Goal: Task Accomplishment & Management: Manage account settings

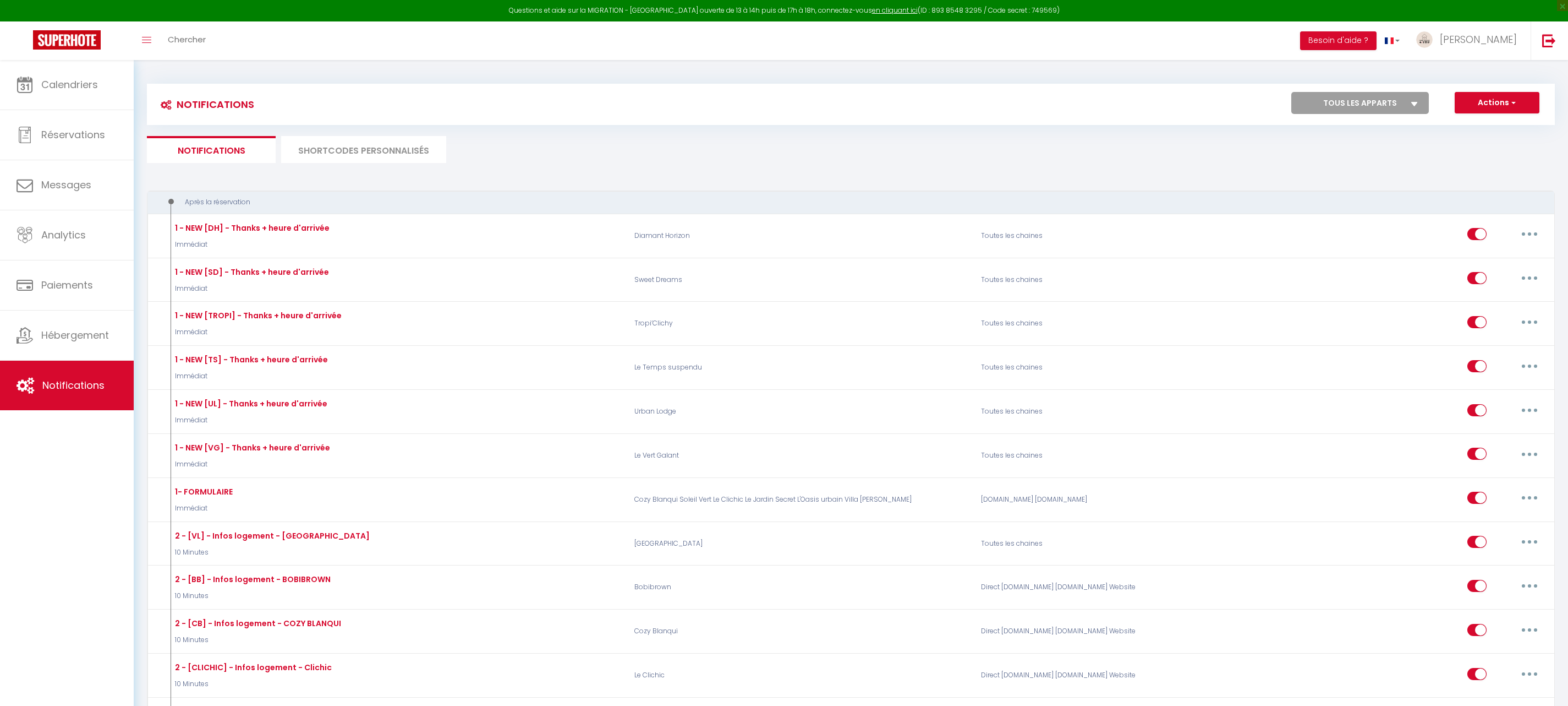
select select
click at [1335, 107] on select "Tous les apparts Urban Lodge Tropi’Clichy Le Temps suspendu Bobibrown Cozy Blan…" at bounding box center [1360, 103] width 138 height 22
select select "70427"
click at [1291, 92] on select "Tous les apparts Urban Lodge Tropi’Clichy Le Temps suspendu Bobibrown Cozy Blan…" at bounding box center [1360, 103] width 138 height 22
checkbox input "false"
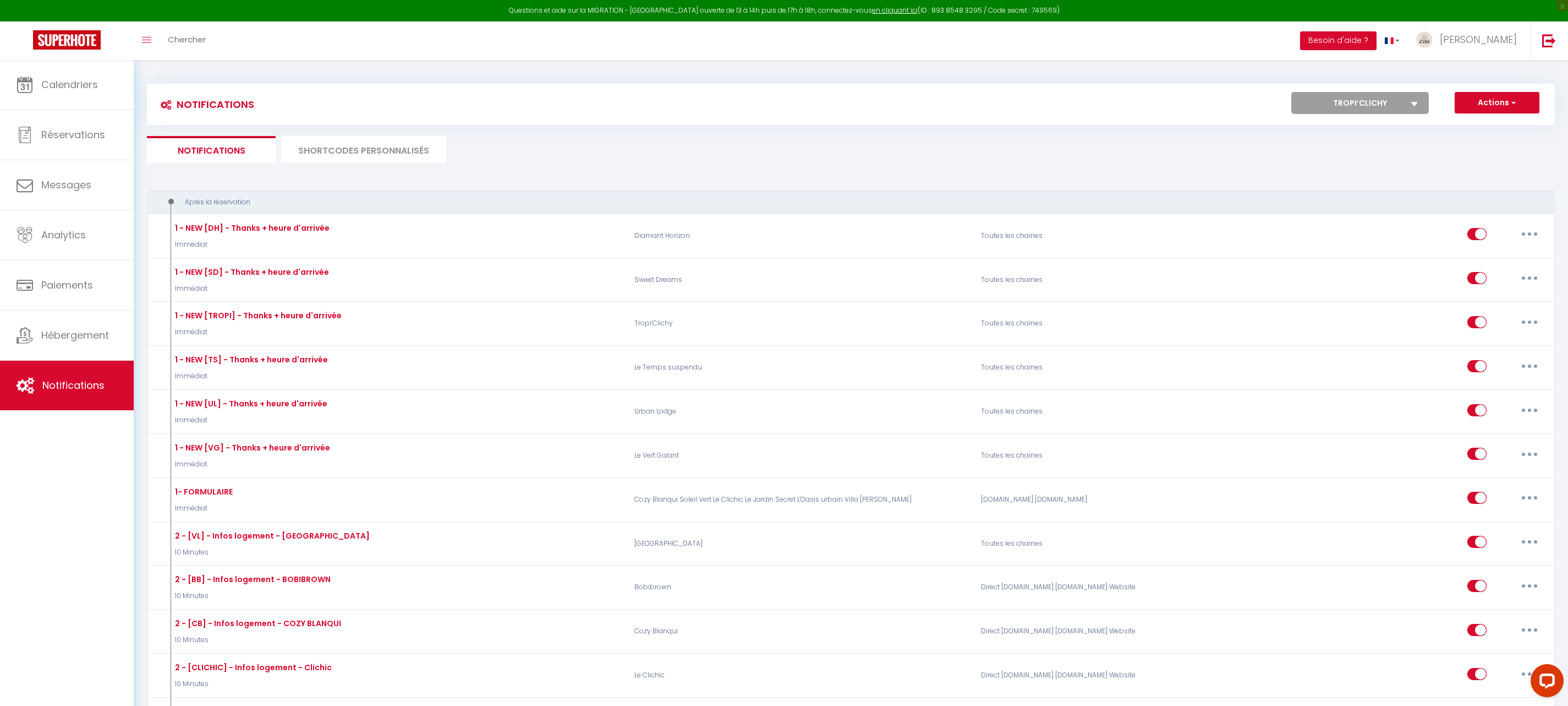
checkbox input "false"
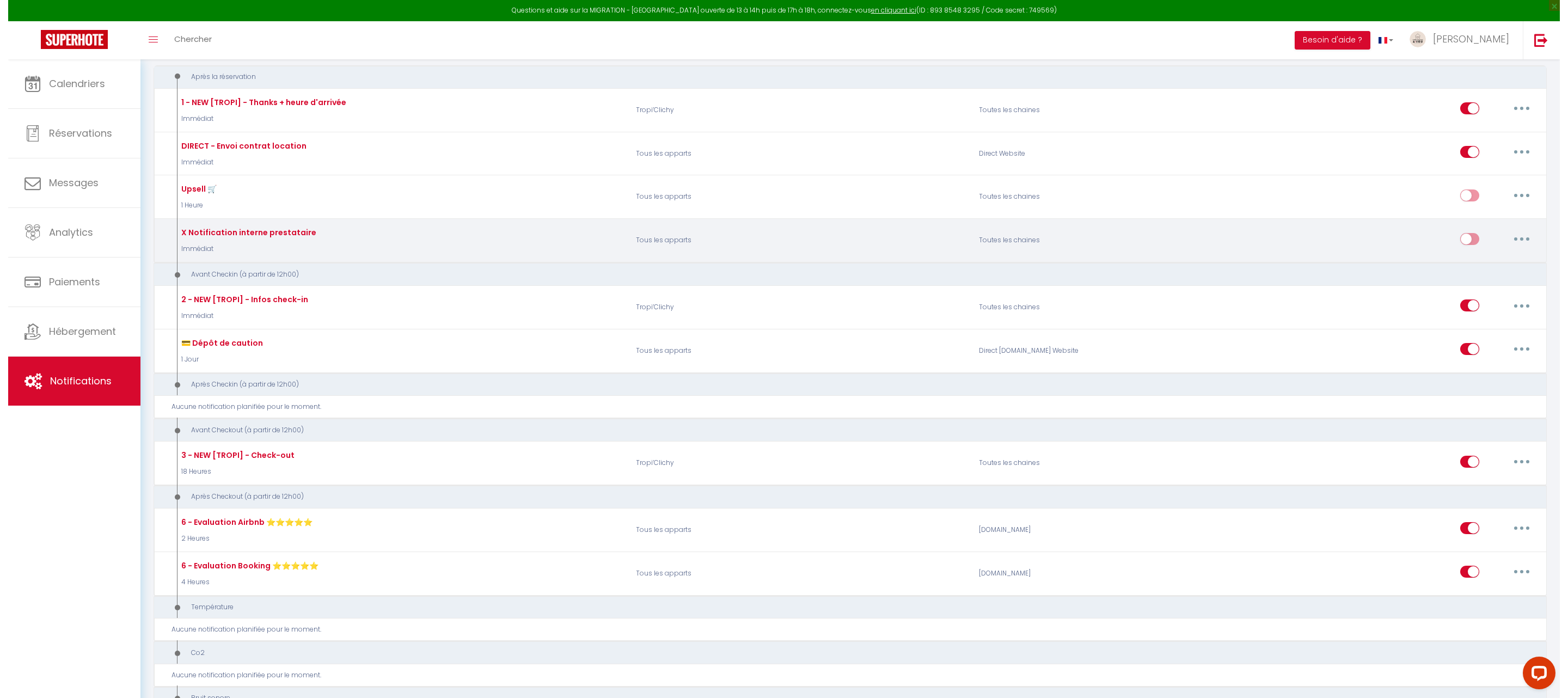
scroll to position [127, 0]
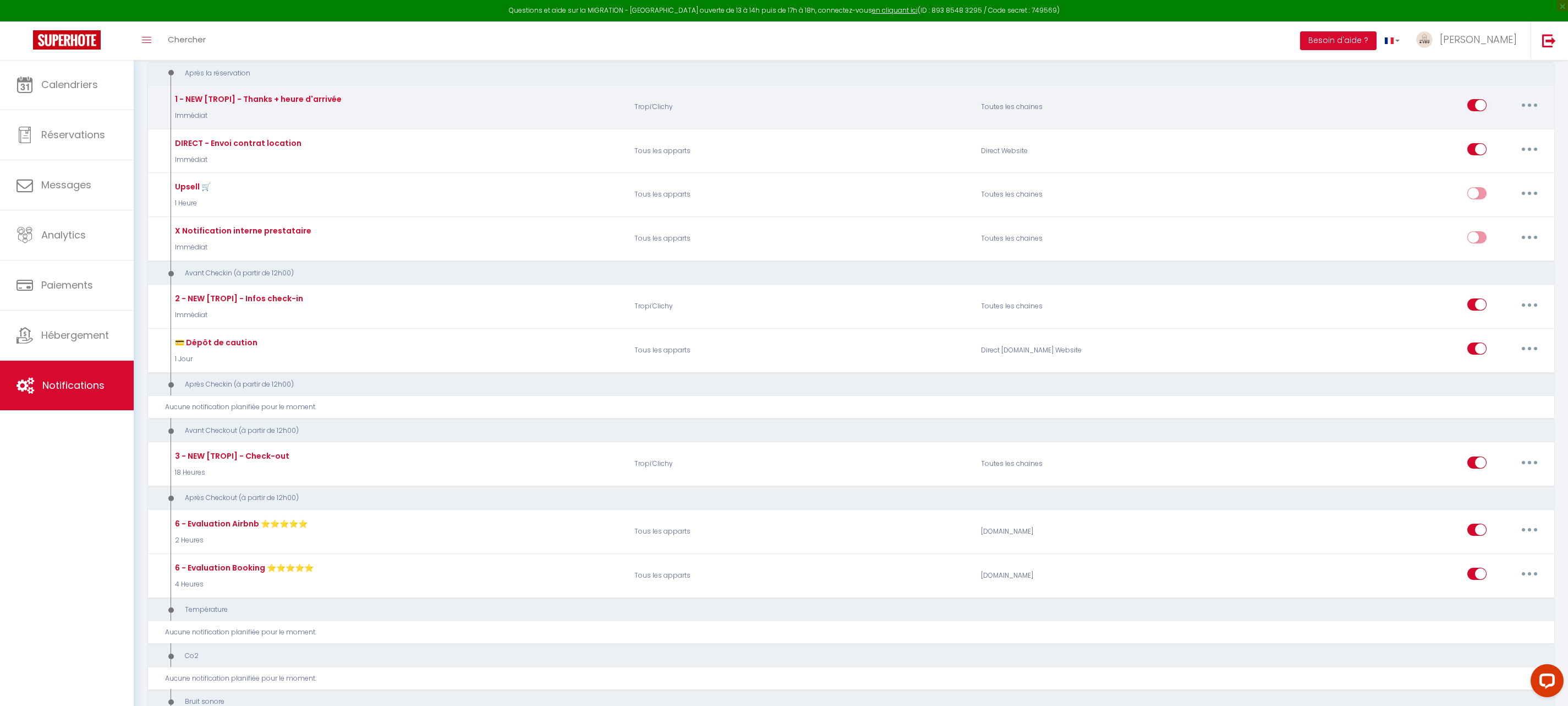
click at [925, 116] on p "Tropi’Clichy" at bounding box center [801, 107] width 347 height 32
click at [1530, 106] on icon "button" at bounding box center [1529, 105] width 3 height 3
click at [1498, 136] on link "Editer" at bounding box center [1501, 130] width 81 height 18
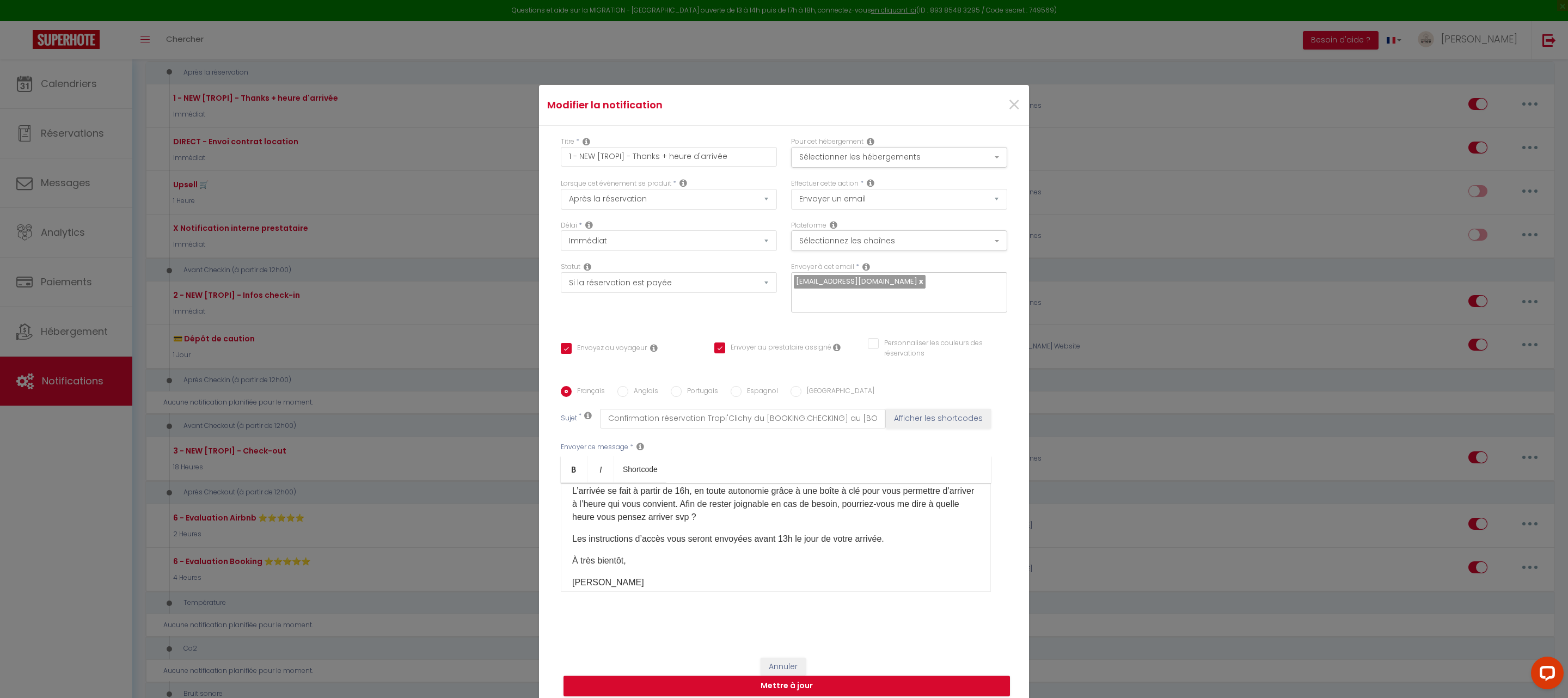
scroll to position [86, 0]
click at [1012, 113] on span "×" at bounding box center [1014, 105] width 13 height 33
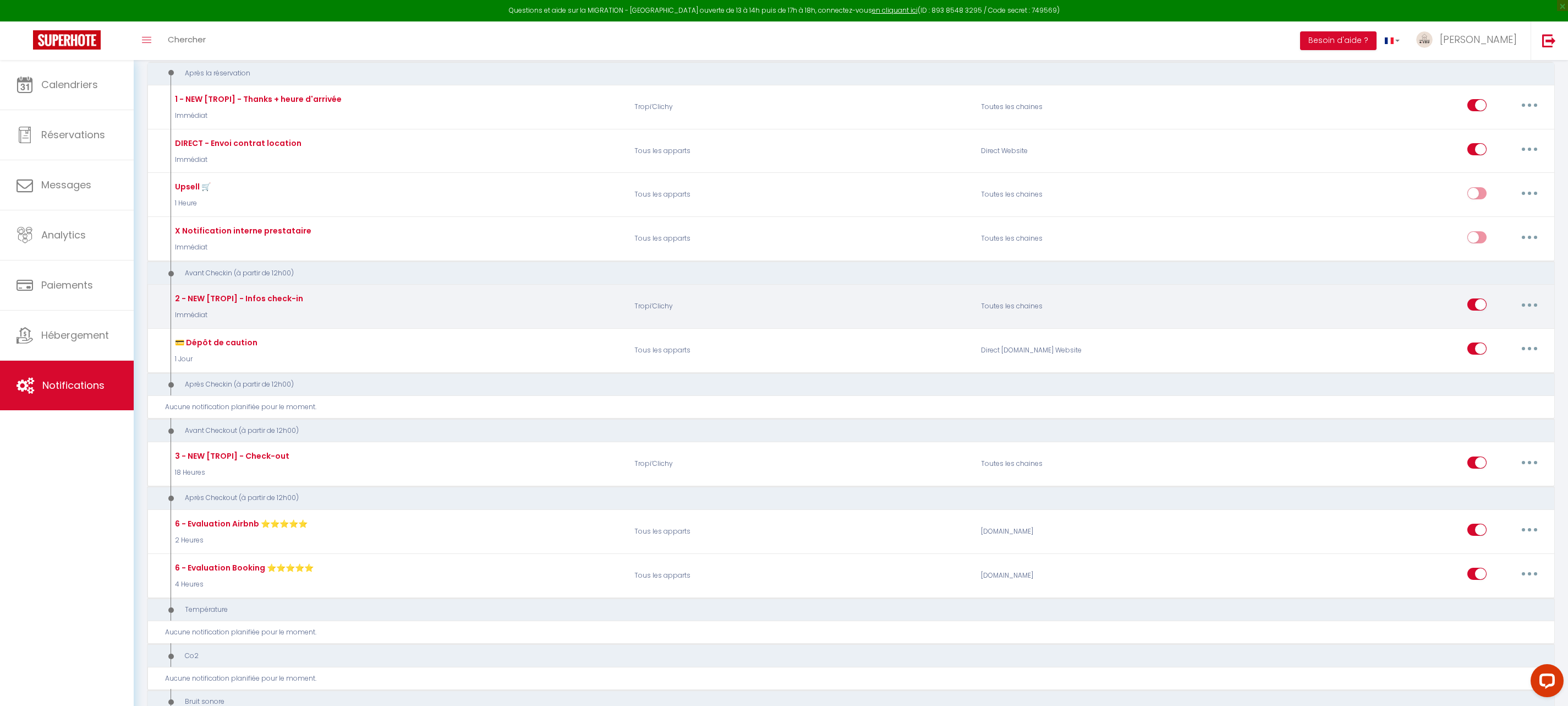
click at [1529, 311] on button "button" at bounding box center [1530, 304] width 31 height 18
click at [1476, 333] on link "Editer" at bounding box center [1501, 330] width 81 height 18
type input "2 - NEW [TROPI] - Infos check-in"
select select "if_deposit_is_paid"
checkbox input "true"
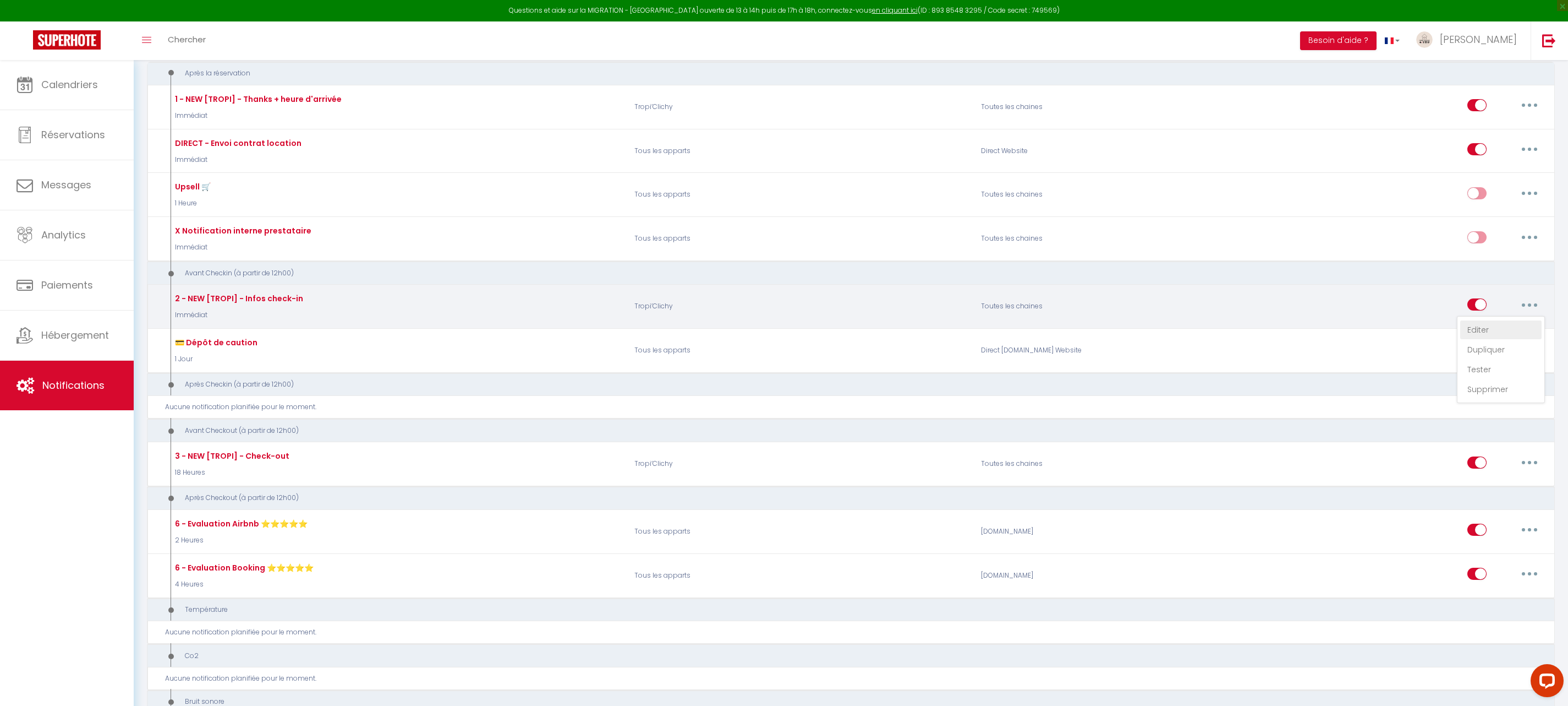
checkbox input "false"
type input "Informations check-in [RENTAL:NAME]"
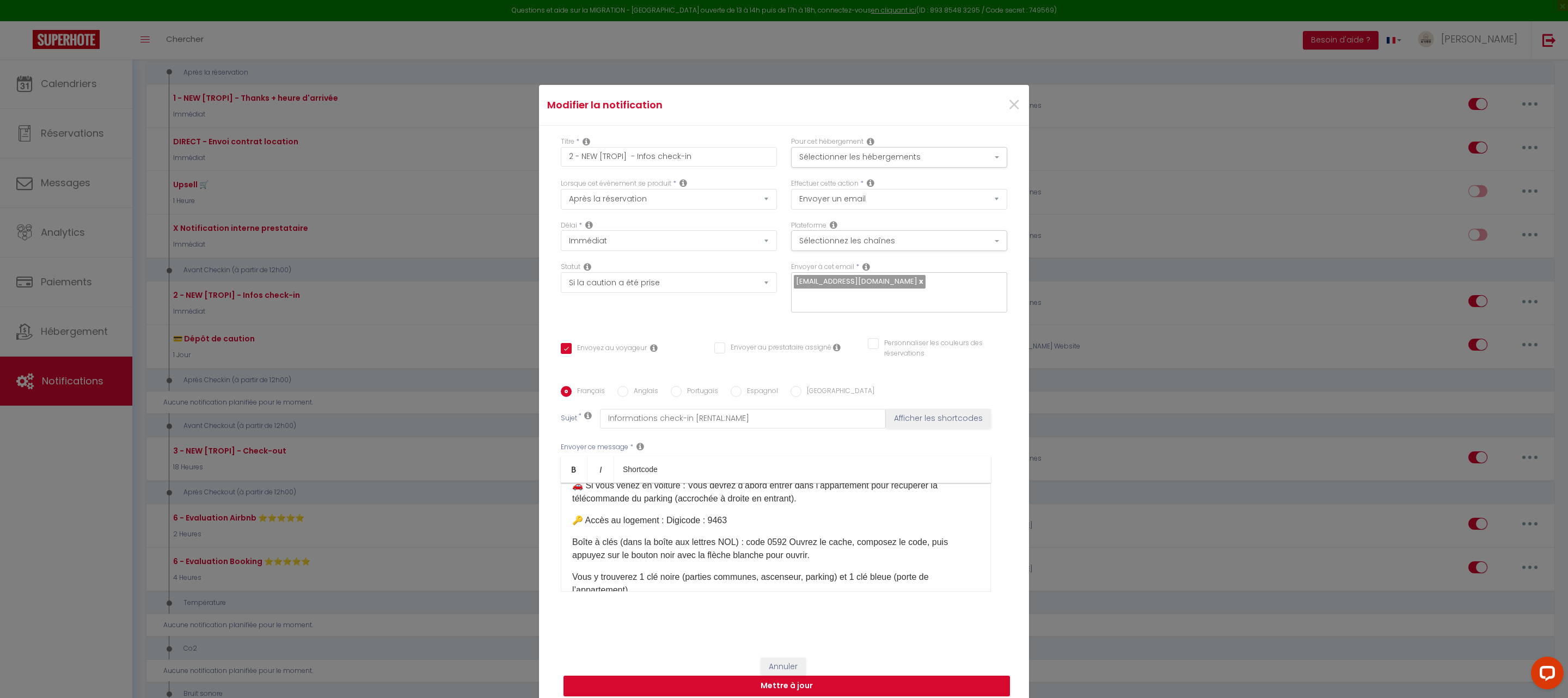
scroll to position [103, 0]
click at [777, 534] on p "Boîte à clés (dans la boîte aux lettres NOL) : code 0592 Ouvrez le cache, compo…" at bounding box center [775, 547] width 407 height 26
click at [781, 543] on p "Boîte à clés (dans la boîte aux lettres NOL) : code 0592 Ouvrez le cache, compo…" at bounding box center [775, 547] width 407 height 26
drag, startPoint x: 781, startPoint y: 543, endPoint x: 741, endPoint y: 543, distance: 40.0
click at [741, 543] on p "Boîte à clés (dans la boîte aux lettres NOL) : code 9205 Ouvrez le cache, compo…" at bounding box center [775, 547] width 407 height 26
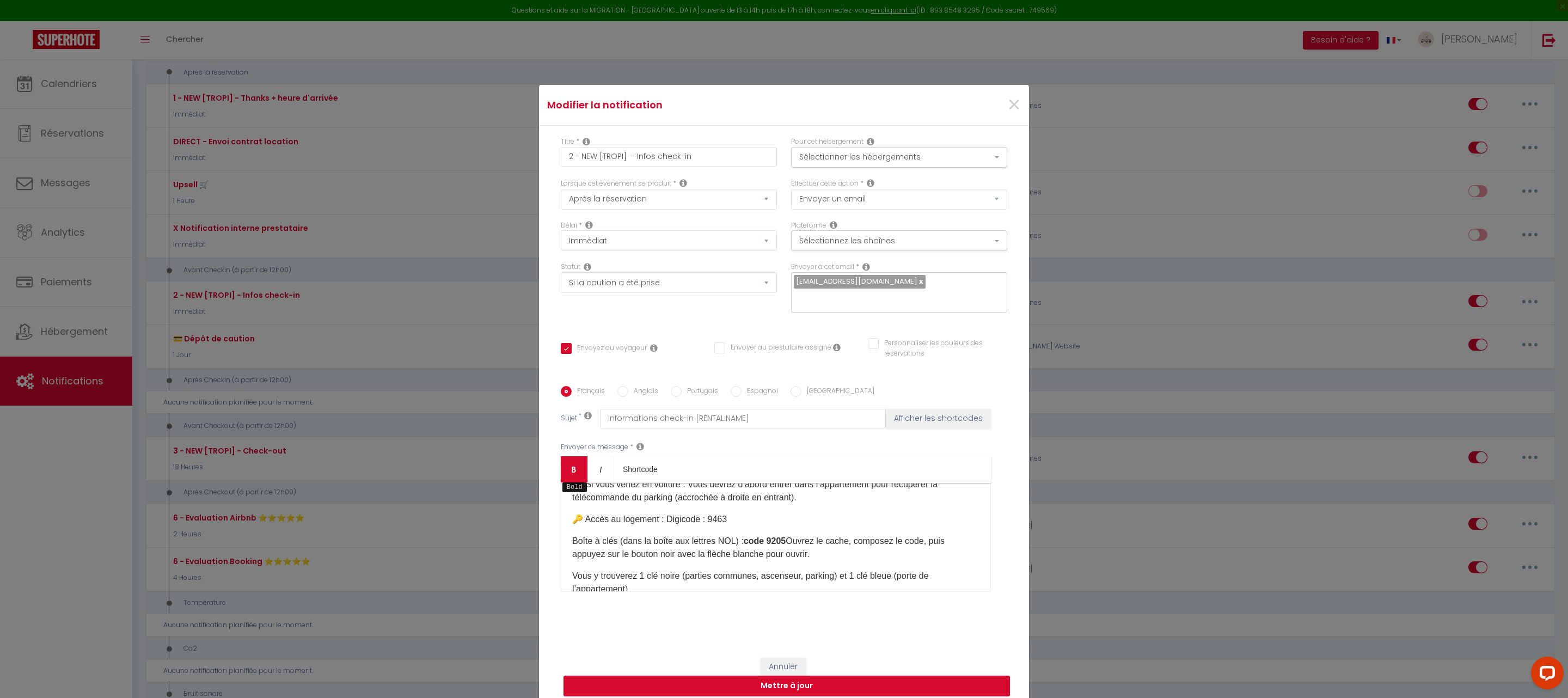
click at [570, 473] on icon "Bold" at bounding box center [574, 469] width 9 height 9
click at [785, 683] on button "Mettre à jour" at bounding box center [786, 686] width 446 height 21
checkbox input "true"
checkbox input "false"
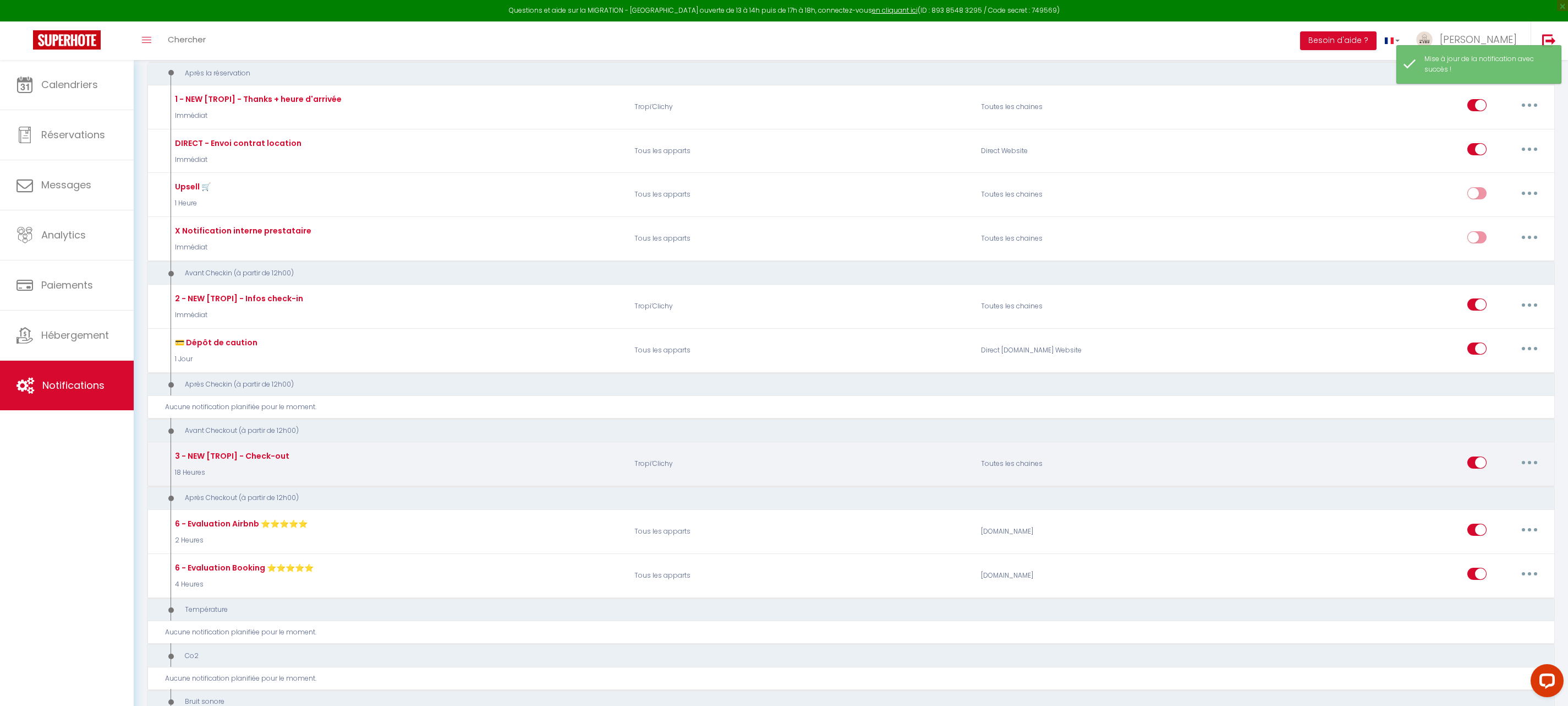
click at [1532, 465] on button "button" at bounding box center [1530, 462] width 31 height 18
click at [1497, 484] on link "Editer" at bounding box center [1501, 487] width 81 height 18
type input "3 - NEW [TROPI] - Check-out"
select select "4"
select select "18 Heures"
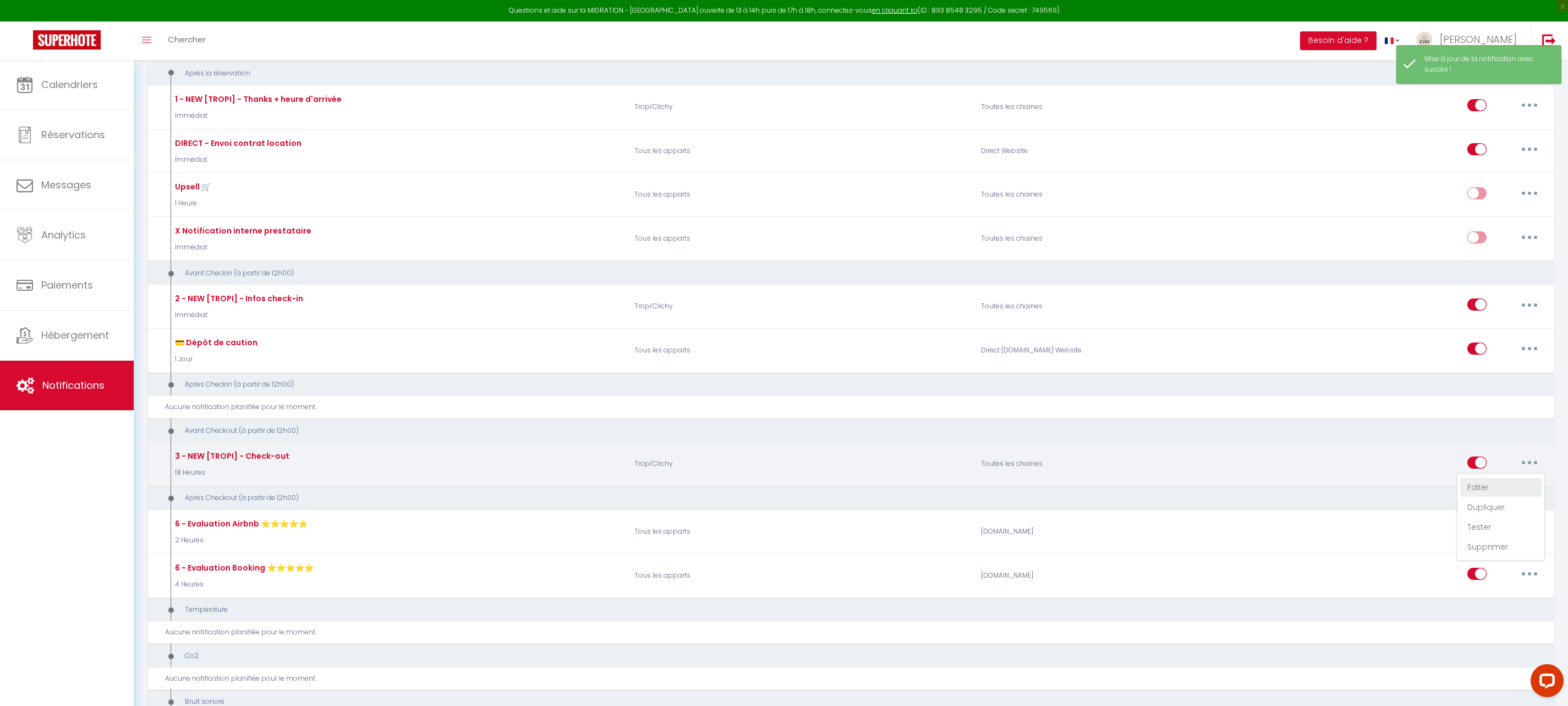
select select
checkbox input "true"
checkbox input "false"
radio input "true"
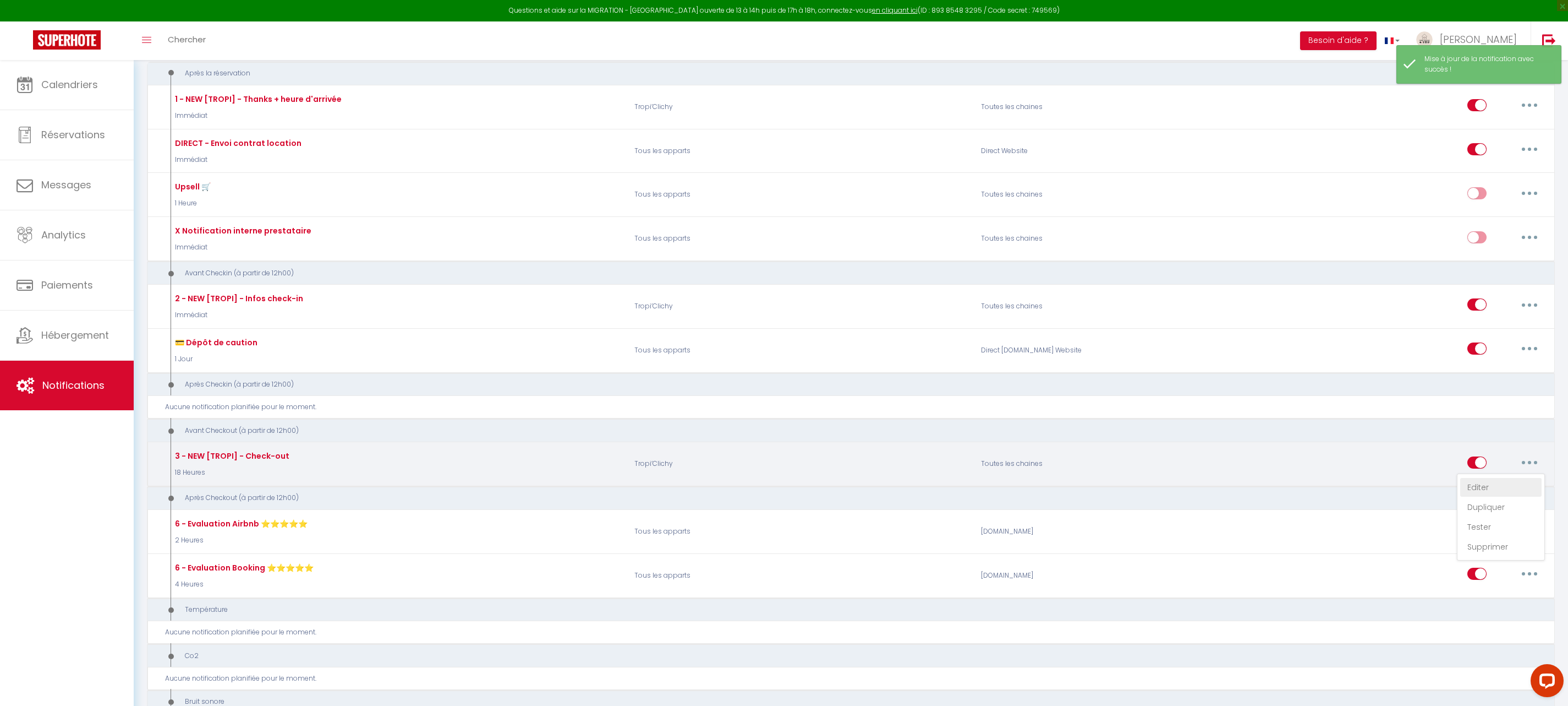
type input "Informations Check-out"
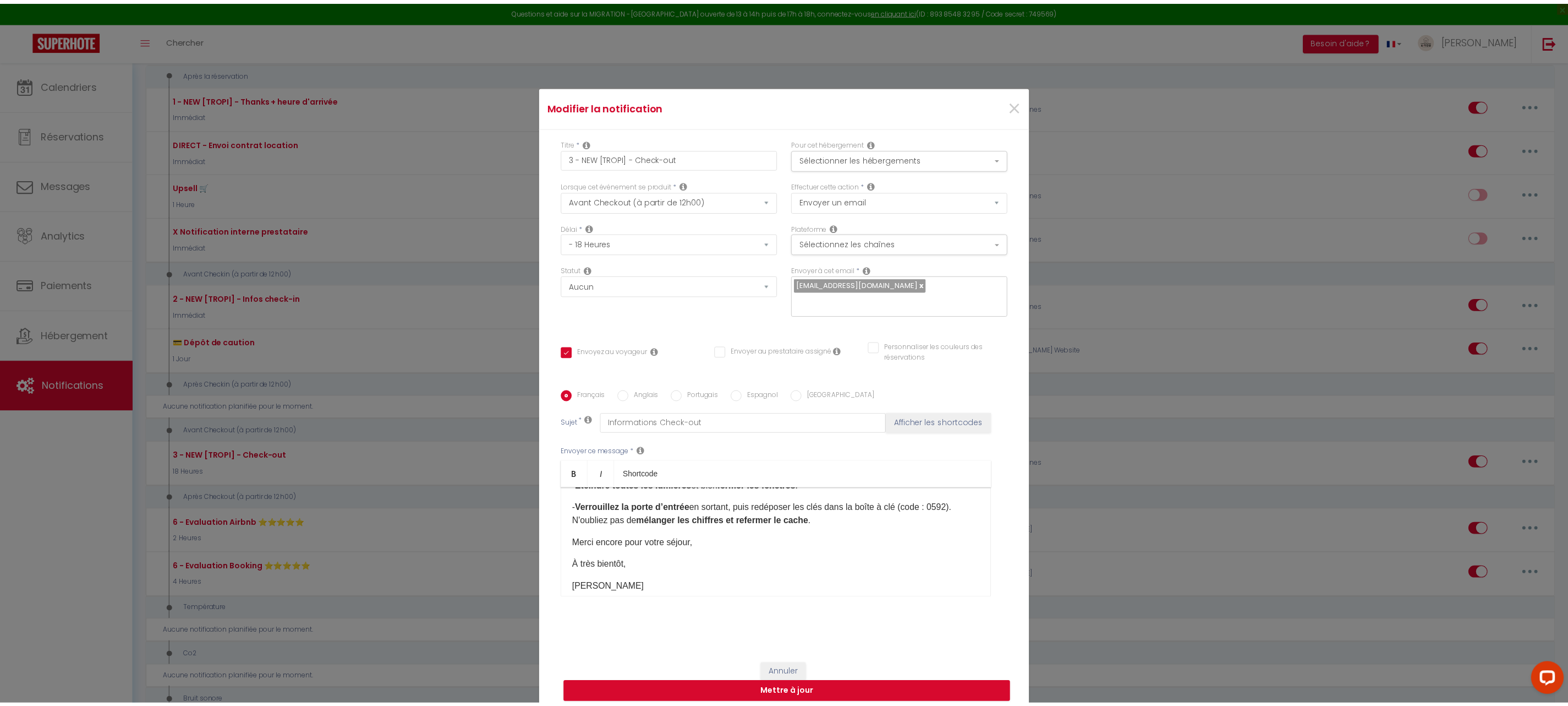
scroll to position [216, 0]
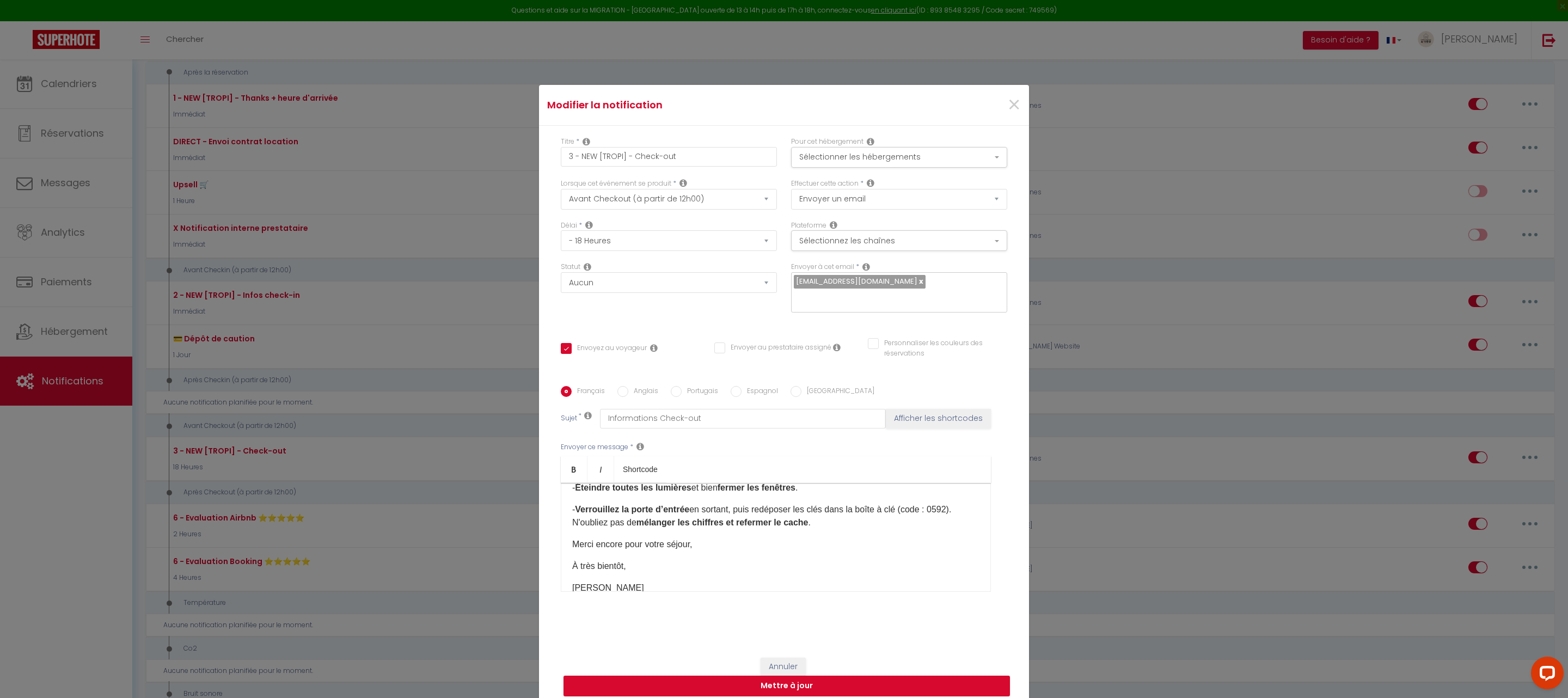
click at [583, 522] on span "en sortant, puis redéposer les clés dans la boîte à clé (code : 0592). N'oublie…" at bounding box center [761, 515] width 379 height 23
click at [720, 689] on button "Mettre à jour" at bounding box center [786, 686] width 446 height 21
checkbox input "true"
checkbox input "false"
